Goal: Task Accomplishment & Management: Use online tool/utility

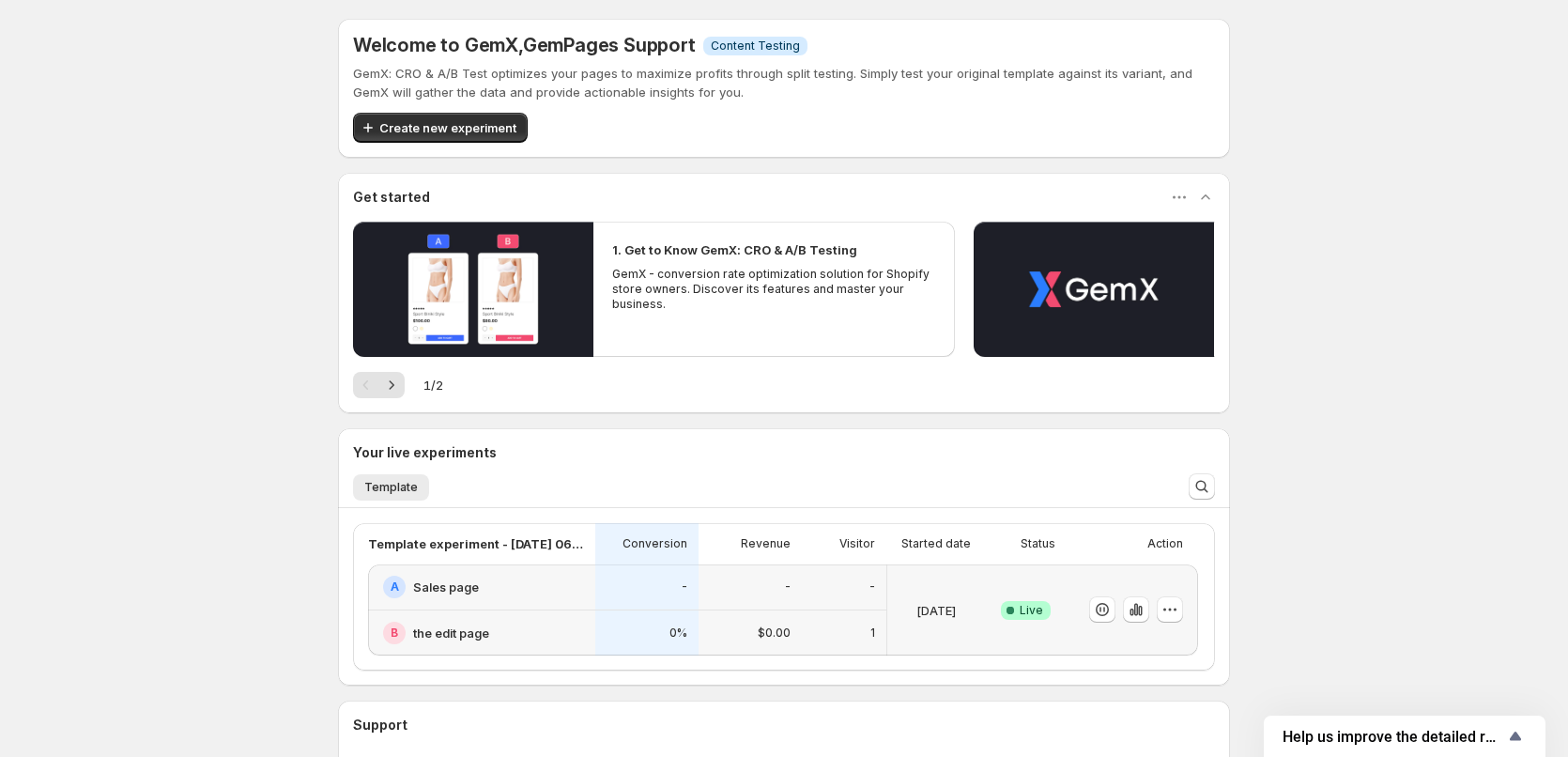
click at [1195, 610] on div at bounding box center [1132, 610] width 131 height 91
click at [1179, 612] on icon "button" at bounding box center [1169, 609] width 19 height 19
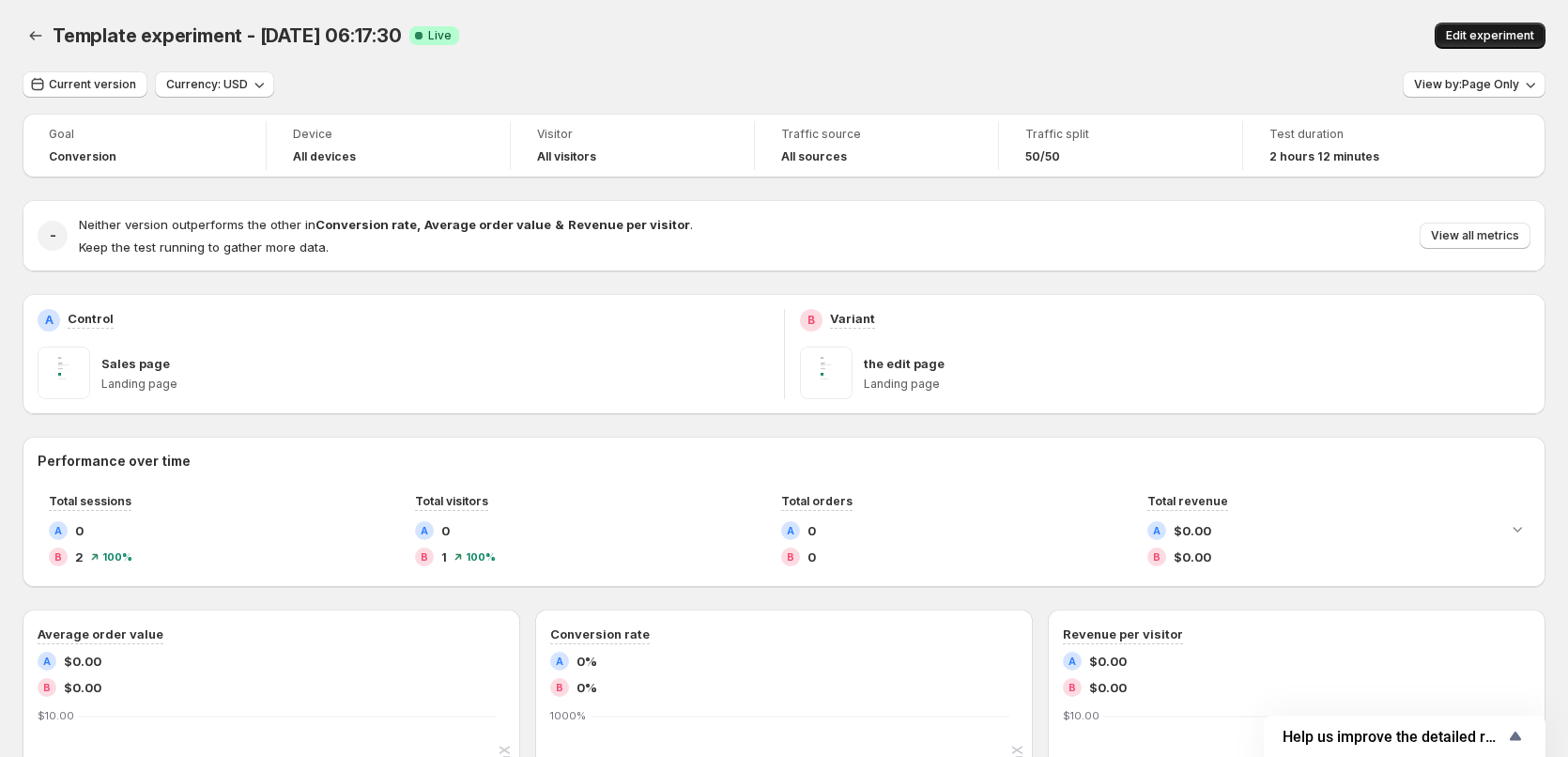
click at [1469, 35] on span "Edit experiment" at bounding box center [1490, 35] width 88 height 15
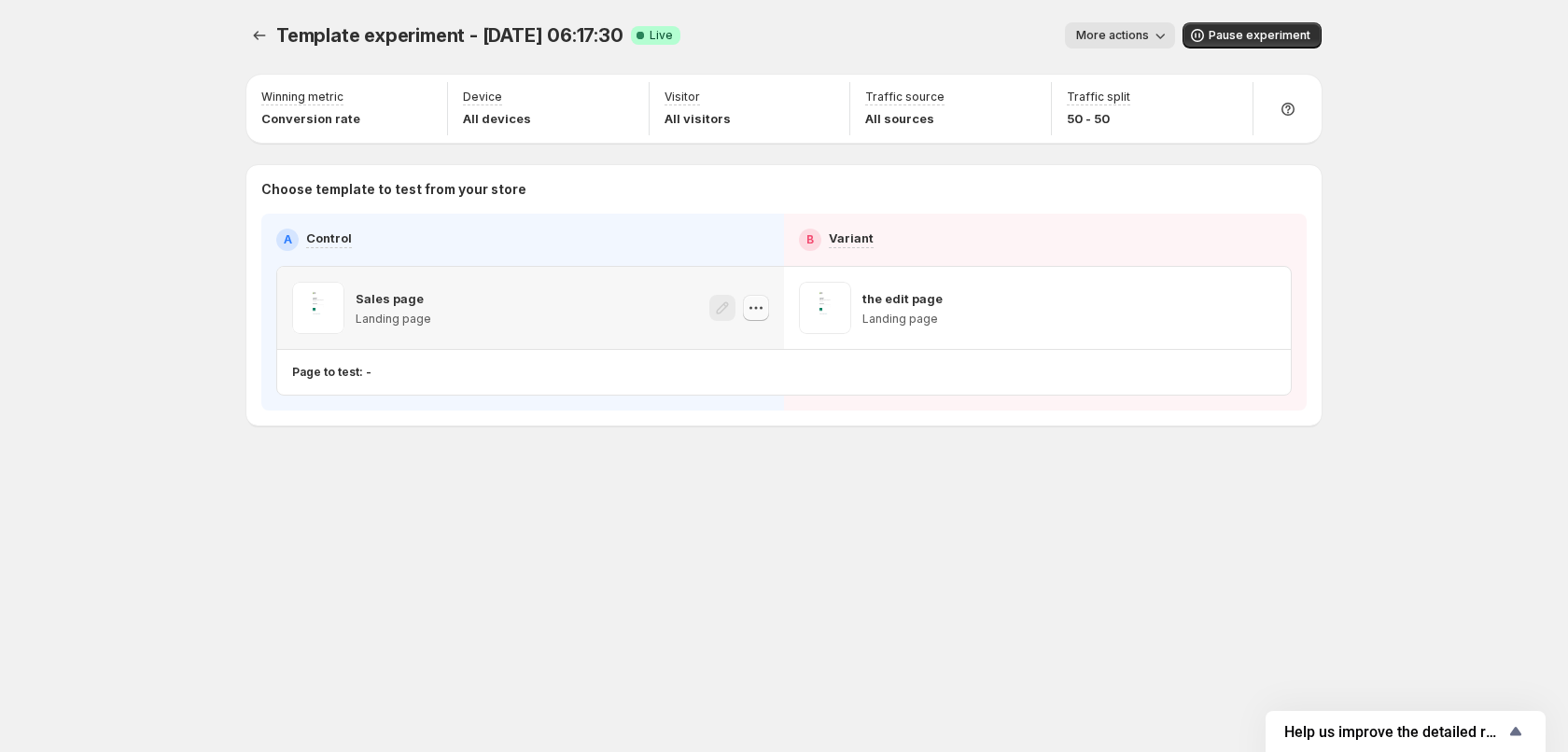
click at [753, 315] on icon "button" at bounding box center [755, 307] width 19 height 19
click at [763, 314] on icon "button" at bounding box center [755, 307] width 19 height 19
click at [750, 309] on icon "button" at bounding box center [750, 308] width 3 height 3
click at [751, 316] on icon "button" at bounding box center [755, 307] width 19 height 19
click at [1265, 315] on icon "button" at bounding box center [1263, 307] width 19 height 19
